Goal: Navigation & Orientation: Find specific page/section

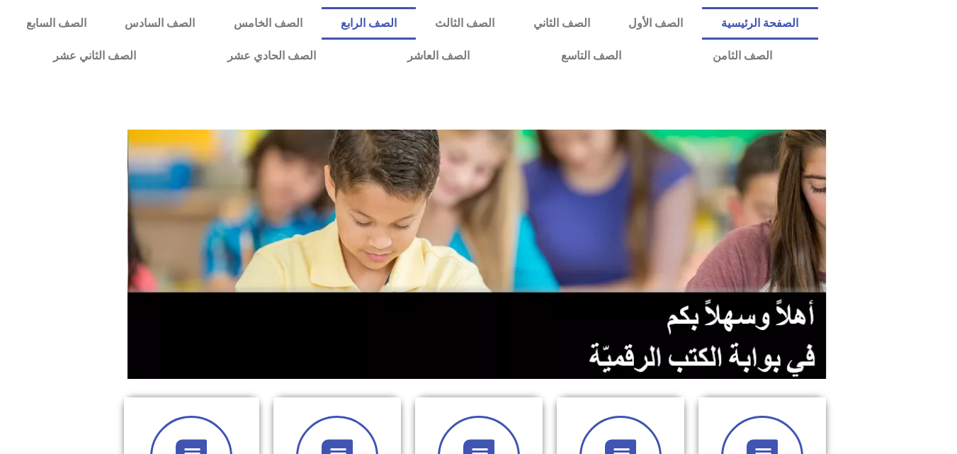
click at [416, 26] on link "الصف الرابع" at bounding box center [369, 23] width 94 height 33
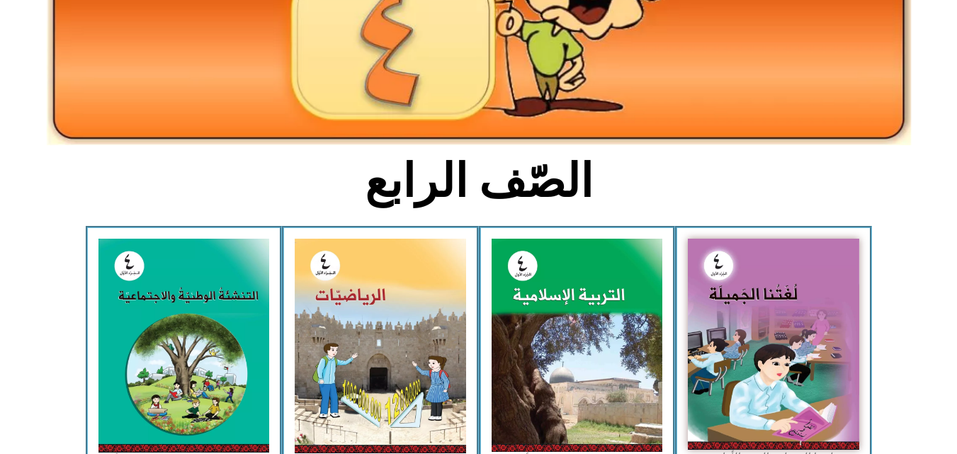
scroll to position [218, 0]
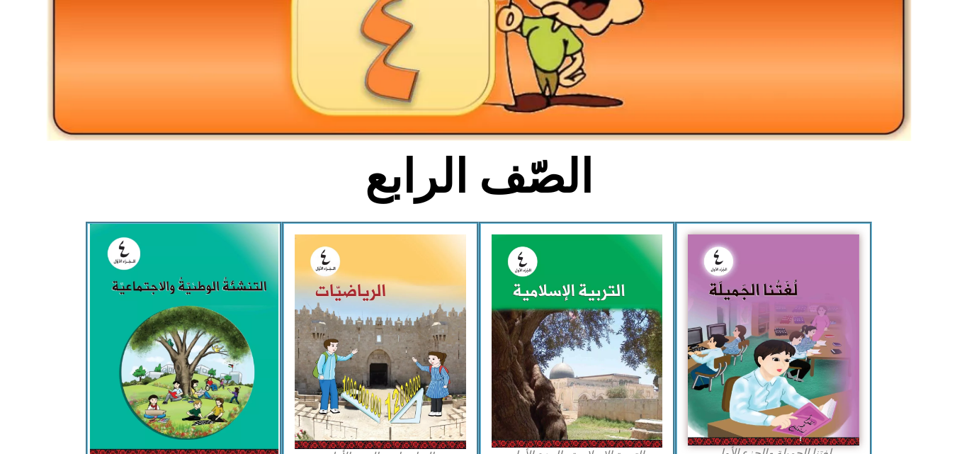
click at [140, 307] on img at bounding box center [183, 341] width 189 height 235
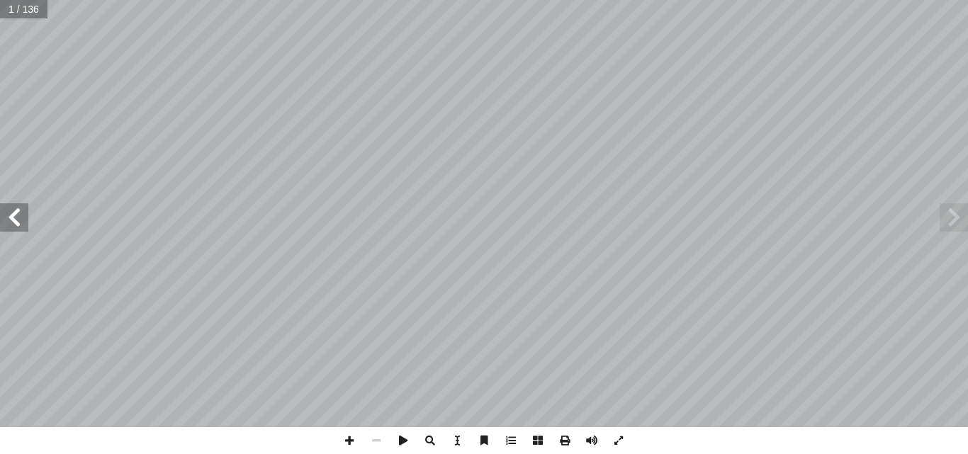
click at [21, 226] on span at bounding box center [14, 217] width 28 height 28
click at [23, 215] on span at bounding box center [14, 217] width 28 height 28
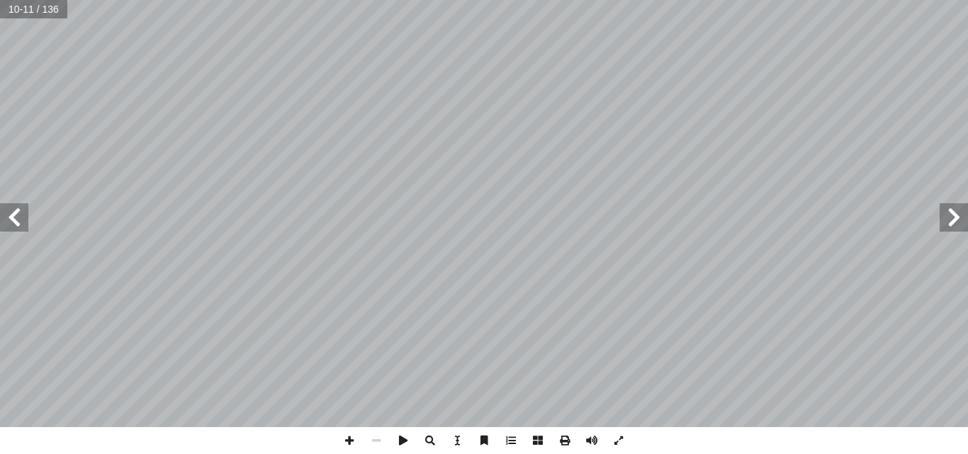
click at [23, 215] on span at bounding box center [14, 217] width 28 height 28
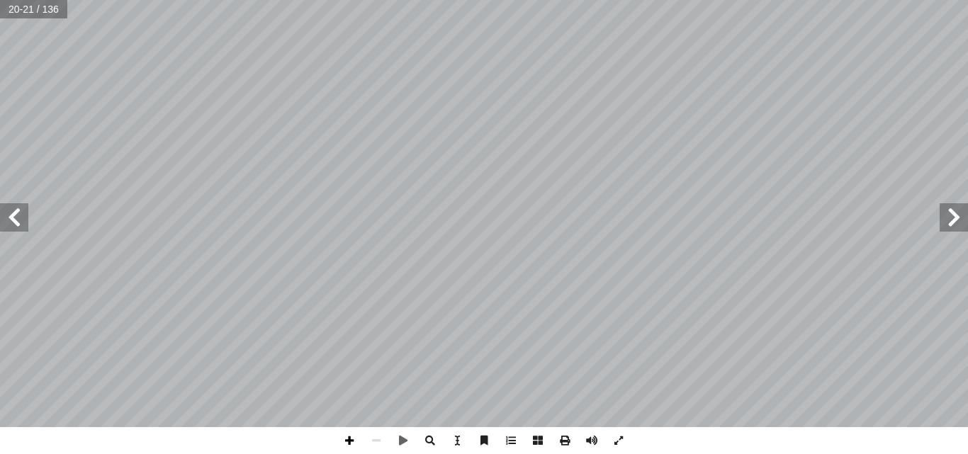
click at [345, 438] on span at bounding box center [349, 440] width 27 height 27
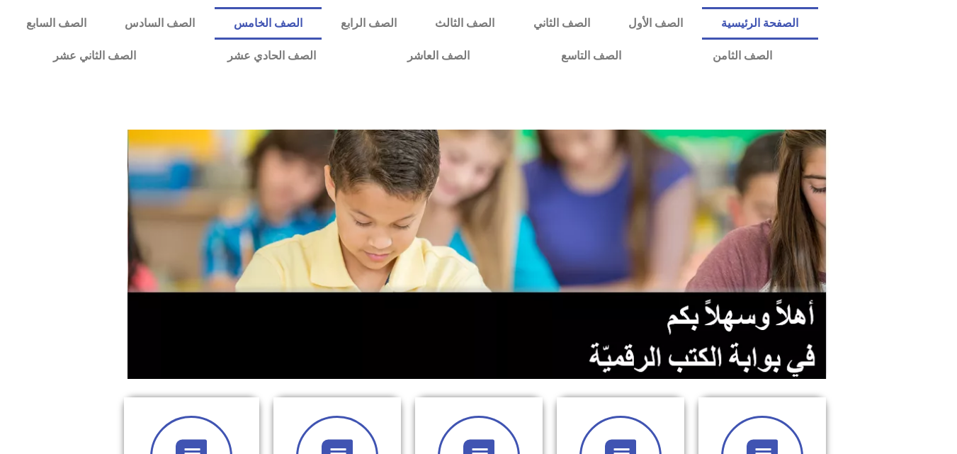
click at [322, 19] on link "الصف الخامس" at bounding box center [268, 23] width 107 height 33
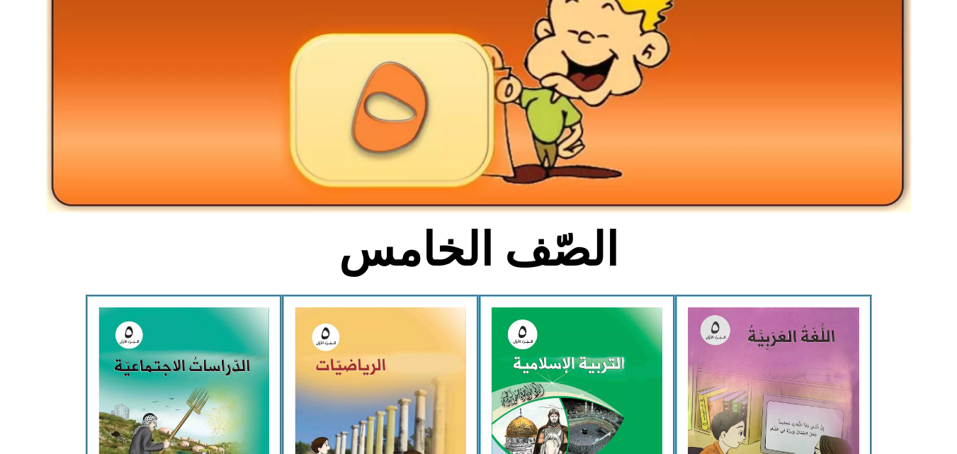
scroll to position [153, 0]
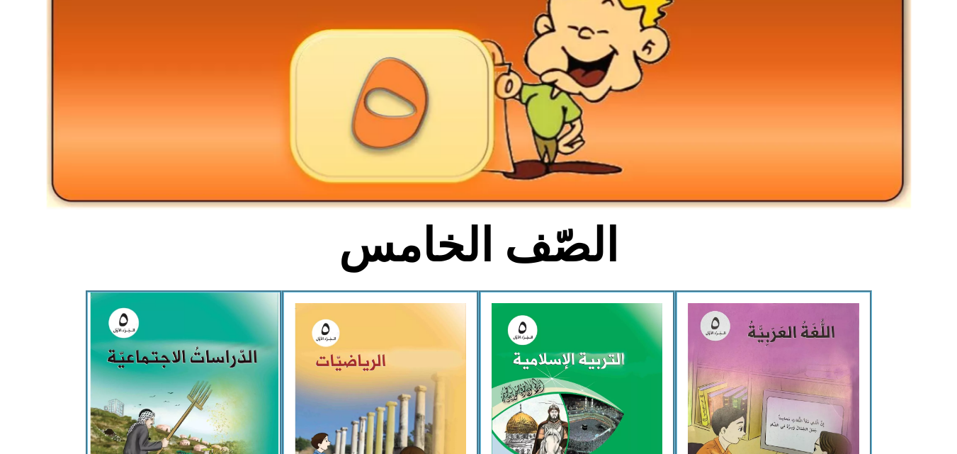
click at [190, 358] on img at bounding box center [183, 409] width 189 height 232
